Goal: Task Accomplishment & Management: Manage account settings

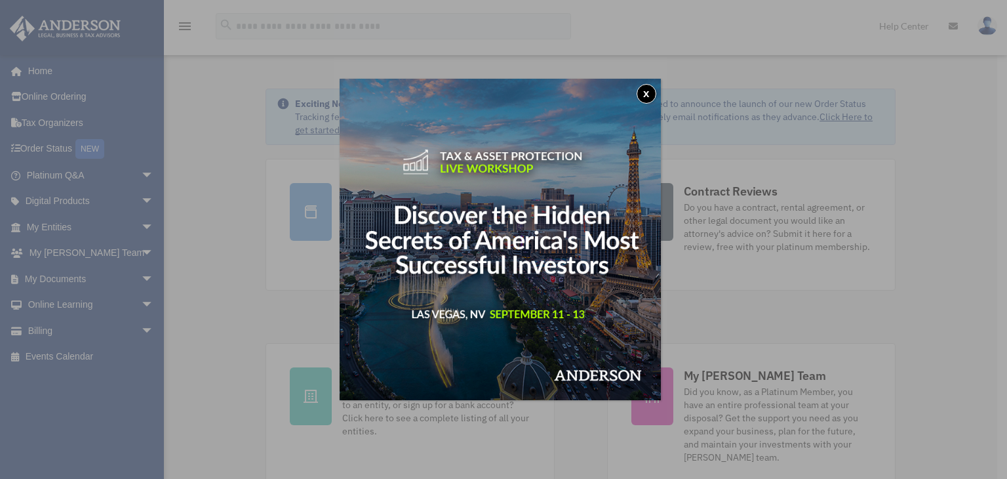
click at [652, 92] on button "x" at bounding box center [647, 94] width 20 height 20
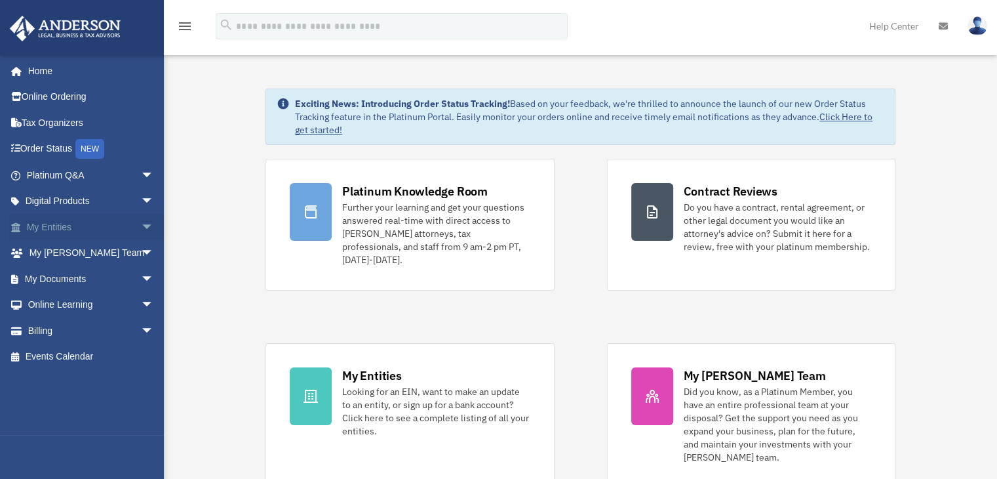
click at [141, 228] on span "arrow_drop_down" at bounding box center [154, 227] width 26 height 27
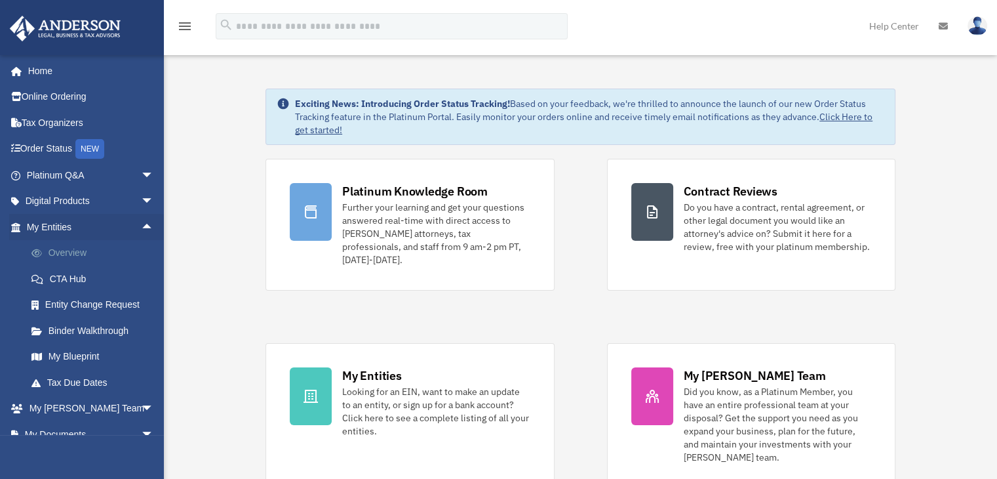
click at [85, 249] on link "Overview" at bounding box center [95, 253] width 155 height 26
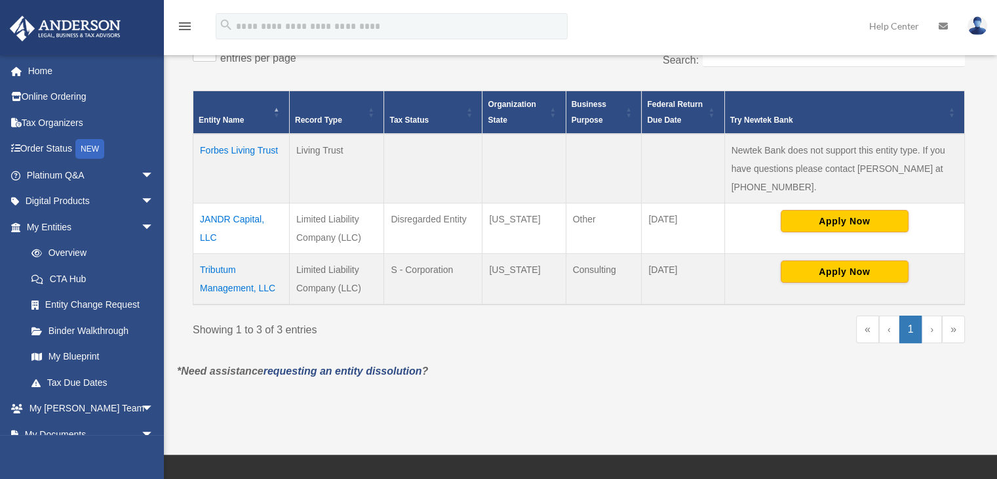
scroll to position [245, 0]
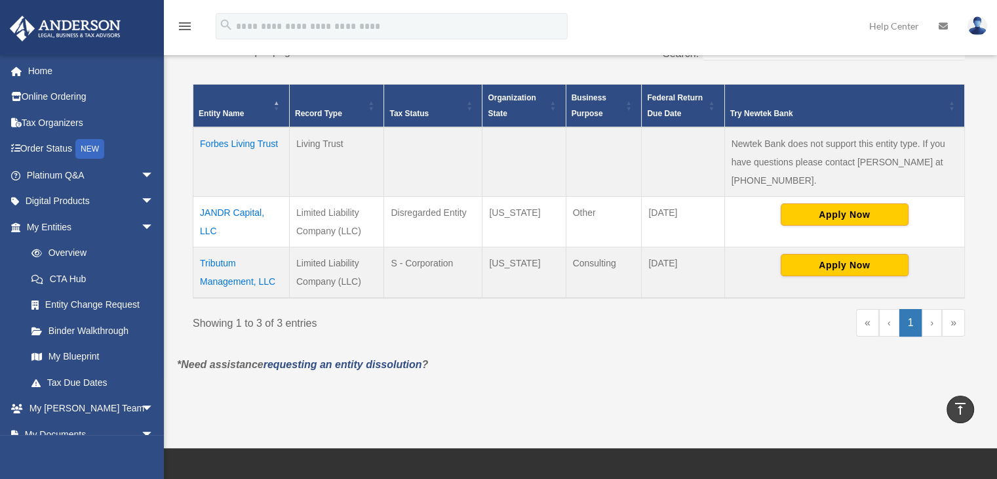
click at [929, 323] on link "›" at bounding box center [932, 323] width 20 height 28
click at [70, 250] on link "Overview" at bounding box center [95, 253] width 155 height 26
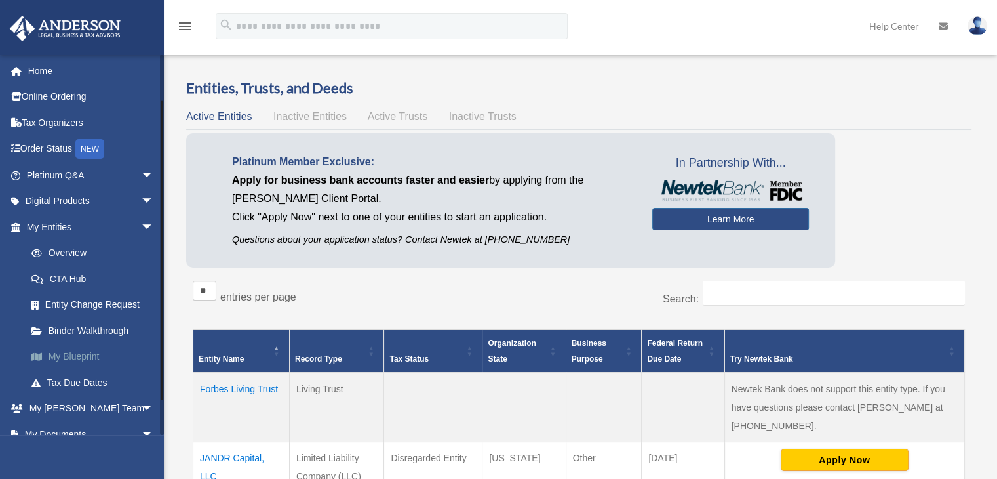
scroll to position [92, 0]
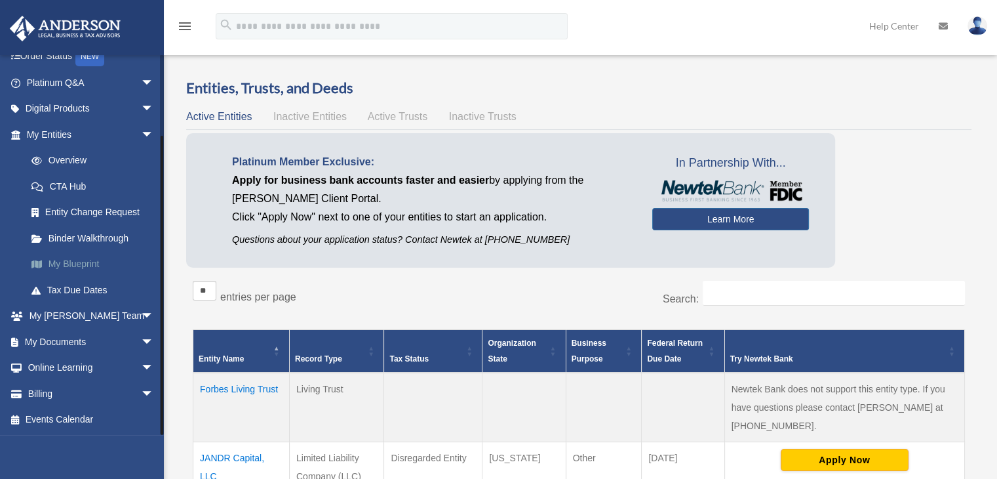
click at [73, 263] on link "My Blueprint" at bounding box center [95, 264] width 155 height 26
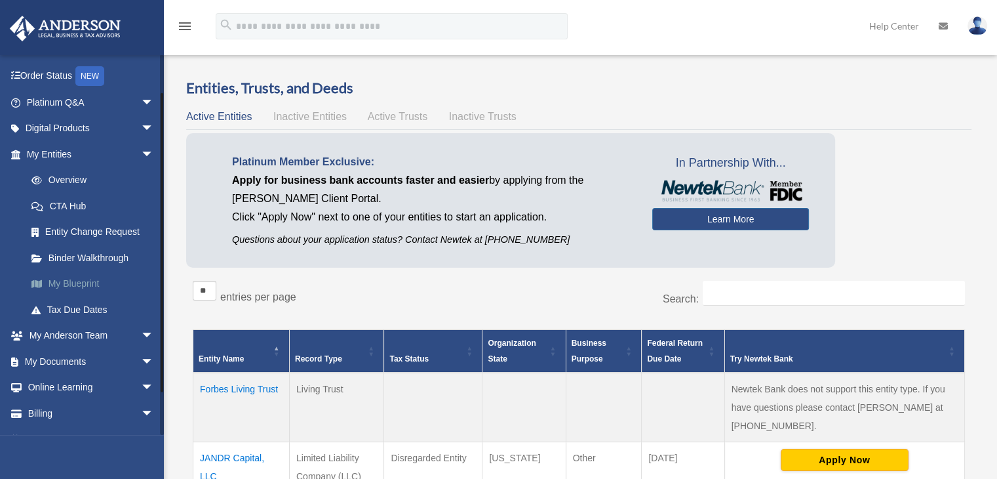
scroll to position [92, 0]
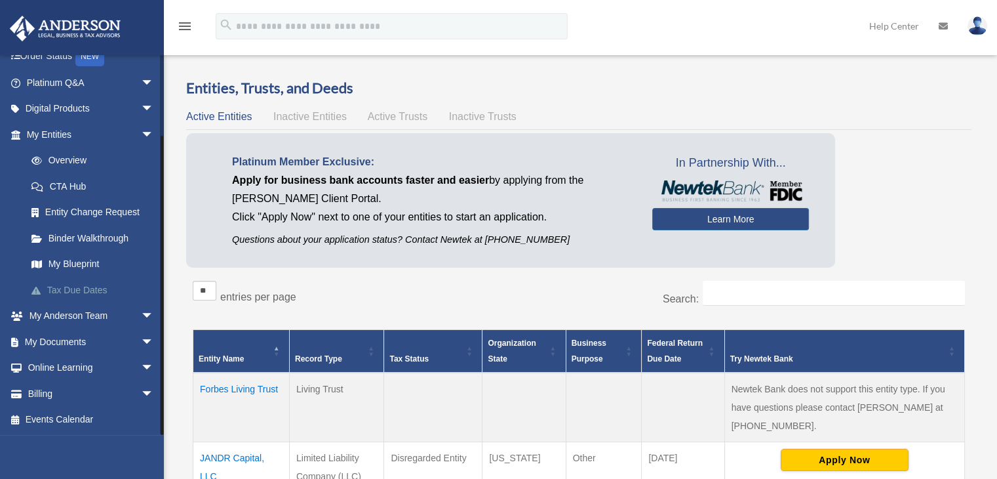
click at [89, 288] on link "Tax Due Dates" at bounding box center [95, 290] width 155 height 26
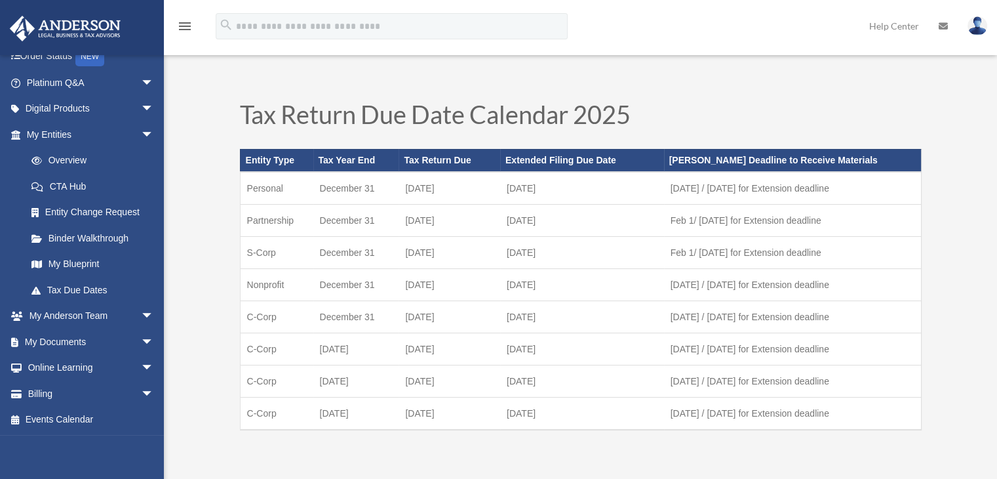
scroll to position [92, 0]
click at [79, 340] on link "My Documents arrow_drop_down" at bounding box center [91, 342] width 165 height 26
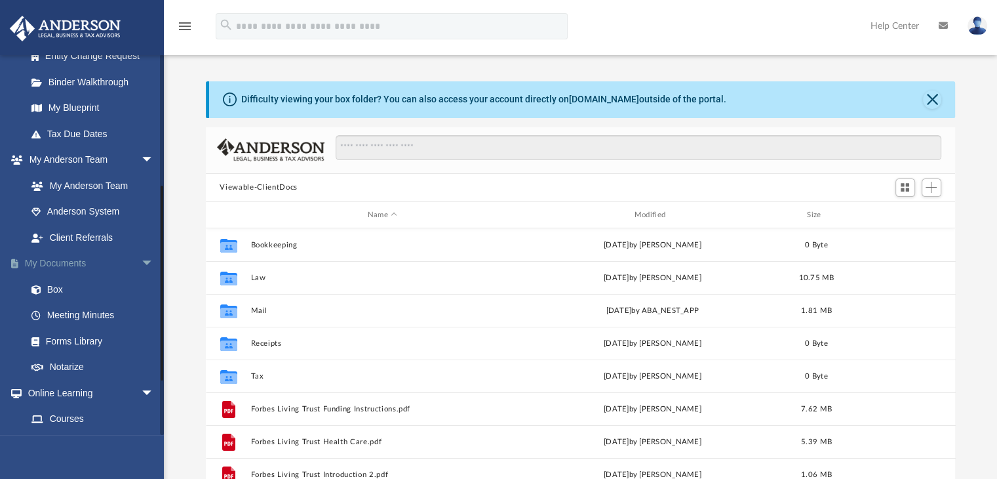
scroll to position [251, 0]
click at [58, 285] on link "Box" at bounding box center [95, 287] width 155 height 26
click at [60, 289] on link "Box" at bounding box center [95, 287] width 155 height 26
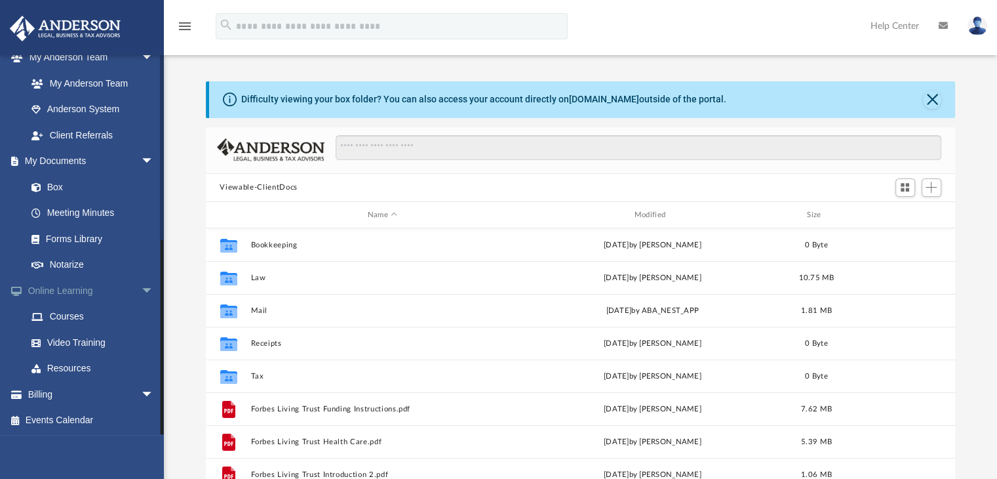
scroll to position [352, 0]
click at [141, 394] on span "arrow_drop_down" at bounding box center [154, 393] width 26 height 27
click at [94, 423] on link "$ Open Invoices" at bounding box center [95, 420] width 155 height 27
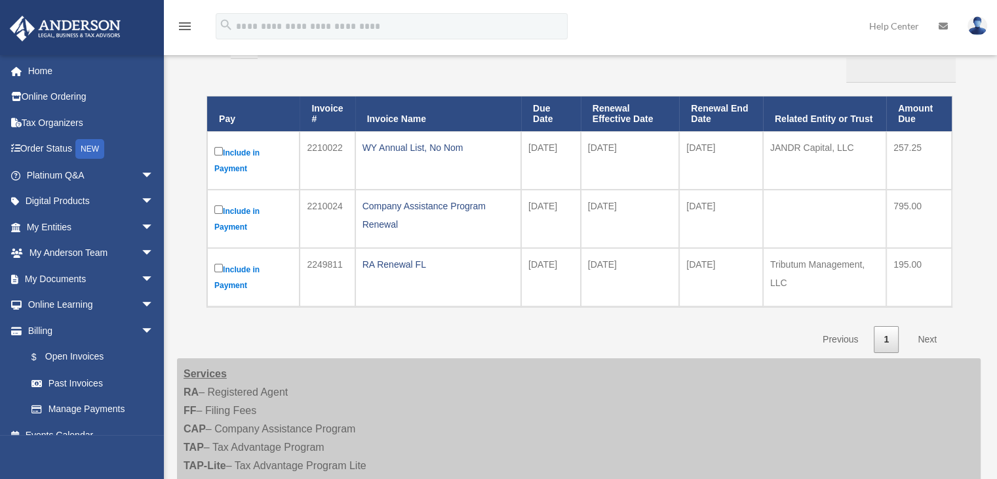
scroll to position [138, 0]
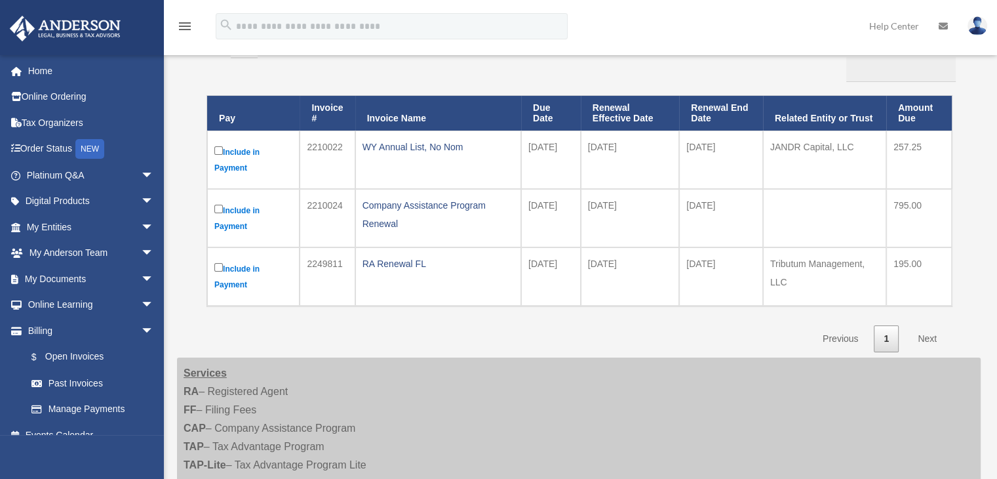
click at [370, 218] on div "Company Assistance Program Renewal" at bounding box center [438, 214] width 151 height 37
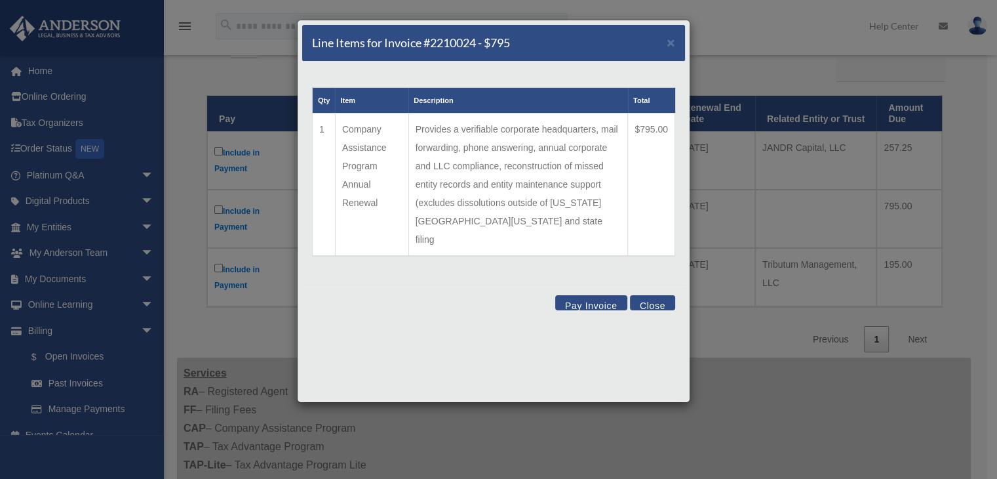
scroll to position [136, 0]
click at [656, 295] on button "Close" at bounding box center [652, 302] width 45 height 15
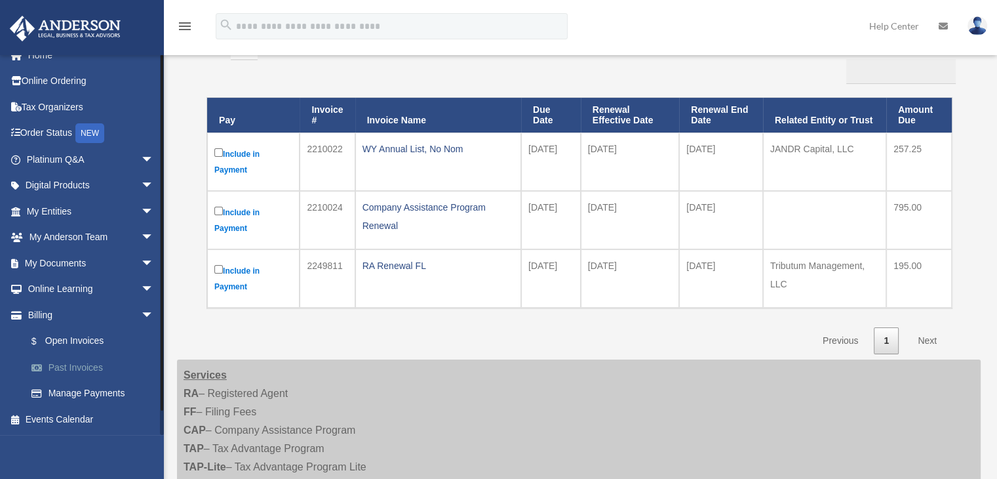
scroll to position [0, 0]
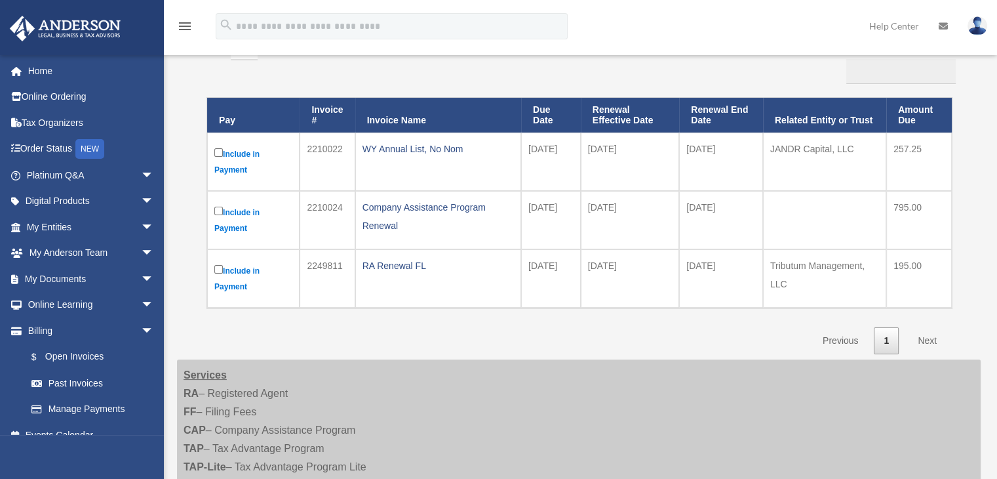
click at [976, 27] on img at bounding box center [978, 25] width 20 height 19
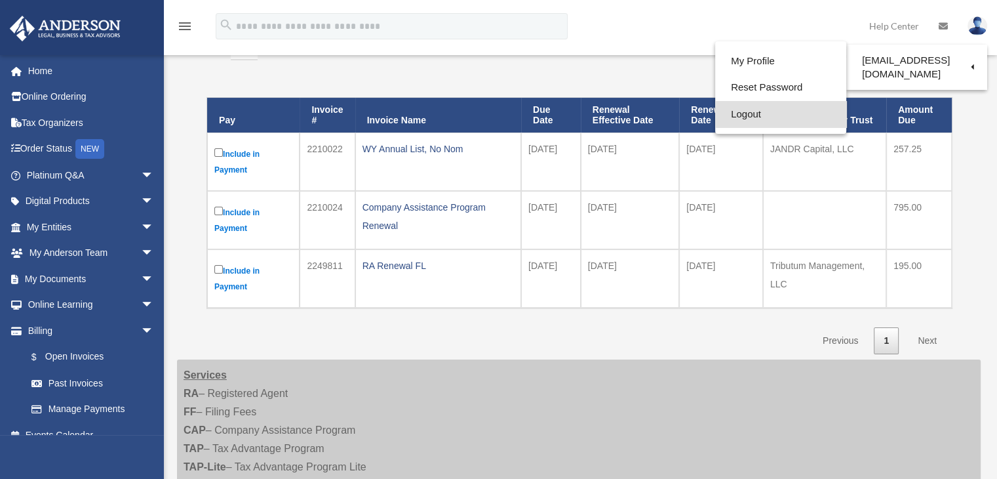
click at [748, 114] on link "Logout" at bounding box center [780, 114] width 131 height 27
